Goal: Check status

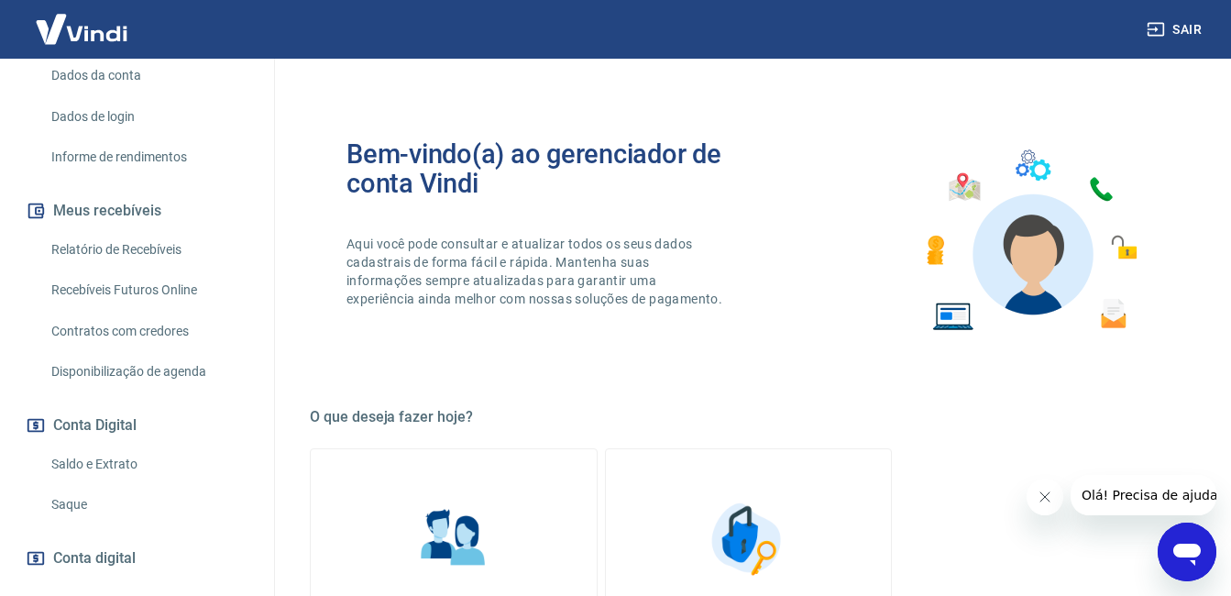
scroll to position [270, 0]
click at [147, 477] on link "Saldo e Extrato" at bounding box center [148, 464] width 208 height 38
